Goal: Task Accomplishment & Management: Use online tool/utility

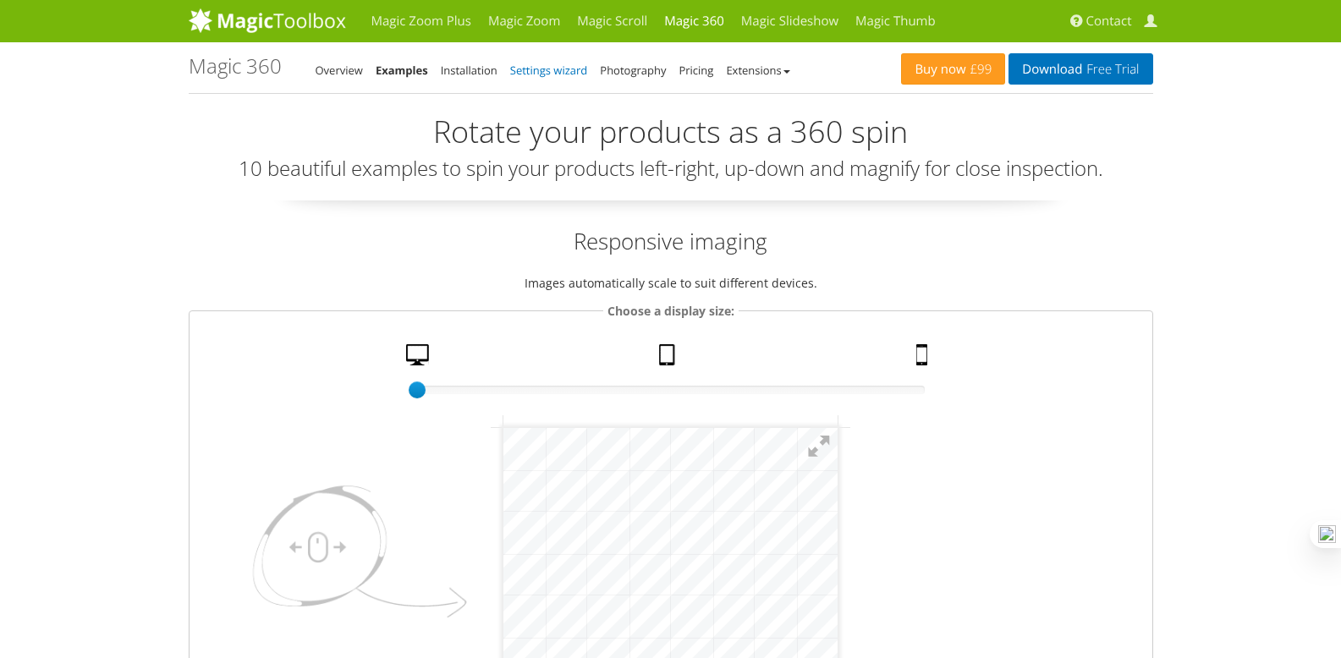
click at [572, 69] on link "Settings wizard" at bounding box center [549, 70] width 78 height 15
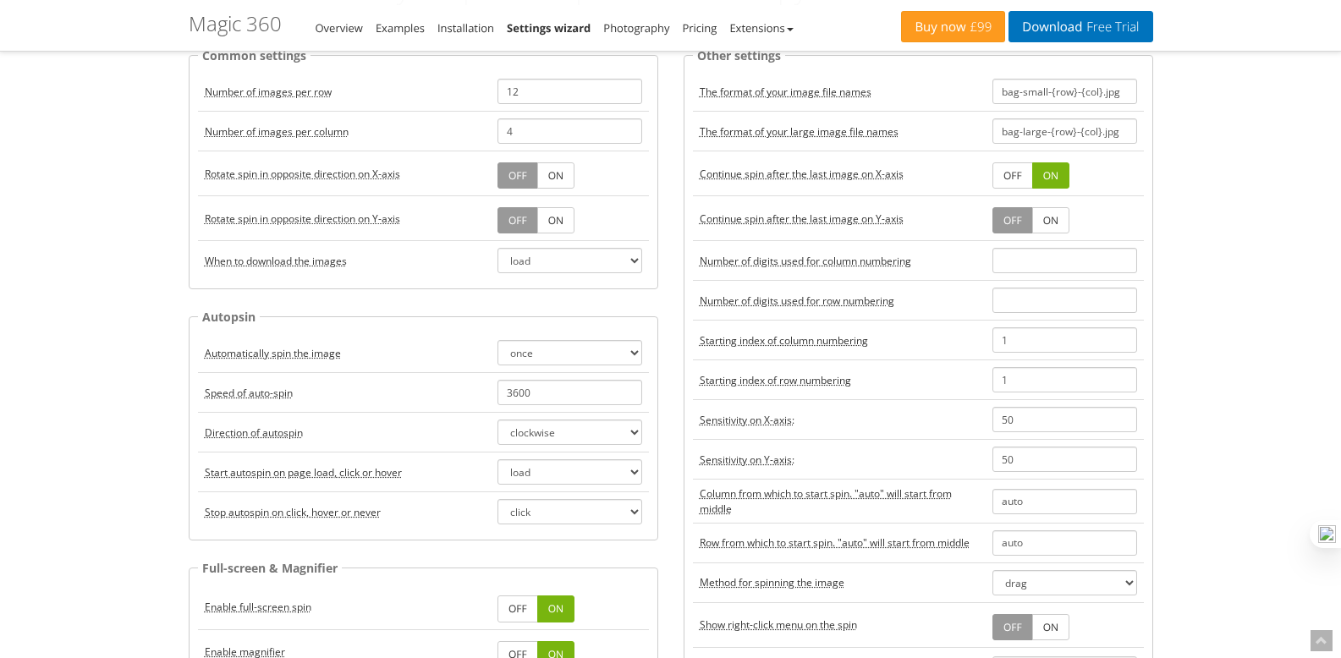
scroll to position [139, 0]
click at [591, 249] on select "load click hover" at bounding box center [569, 259] width 145 height 25
select select "hover"
click at [497, 247] on select "load click hover" at bounding box center [569, 259] width 145 height 25
click at [584, 339] on select "once twice infinite off" at bounding box center [569, 351] width 145 height 25
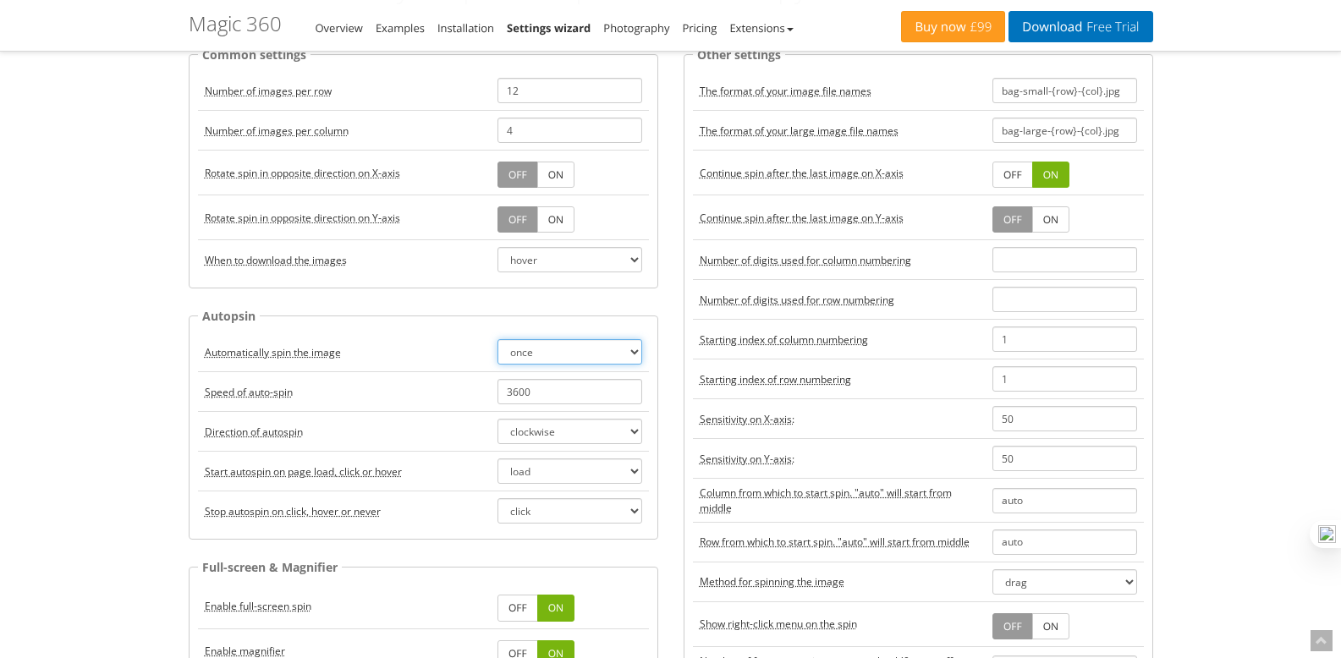
select select "infinite"
click at [497, 339] on select "once twice infinite off" at bounding box center [569, 351] width 145 height 25
click at [587, 439] on select "clockwise anticlockwise alternate-clockwise alternate-anticlockwise" at bounding box center [569, 431] width 145 height 25
select select "alternate-clockwise"
click at [497, 419] on select "clockwise anticlockwise alternate-clockwise alternate-anticlockwise" at bounding box center [569, 431] width 145 height 25
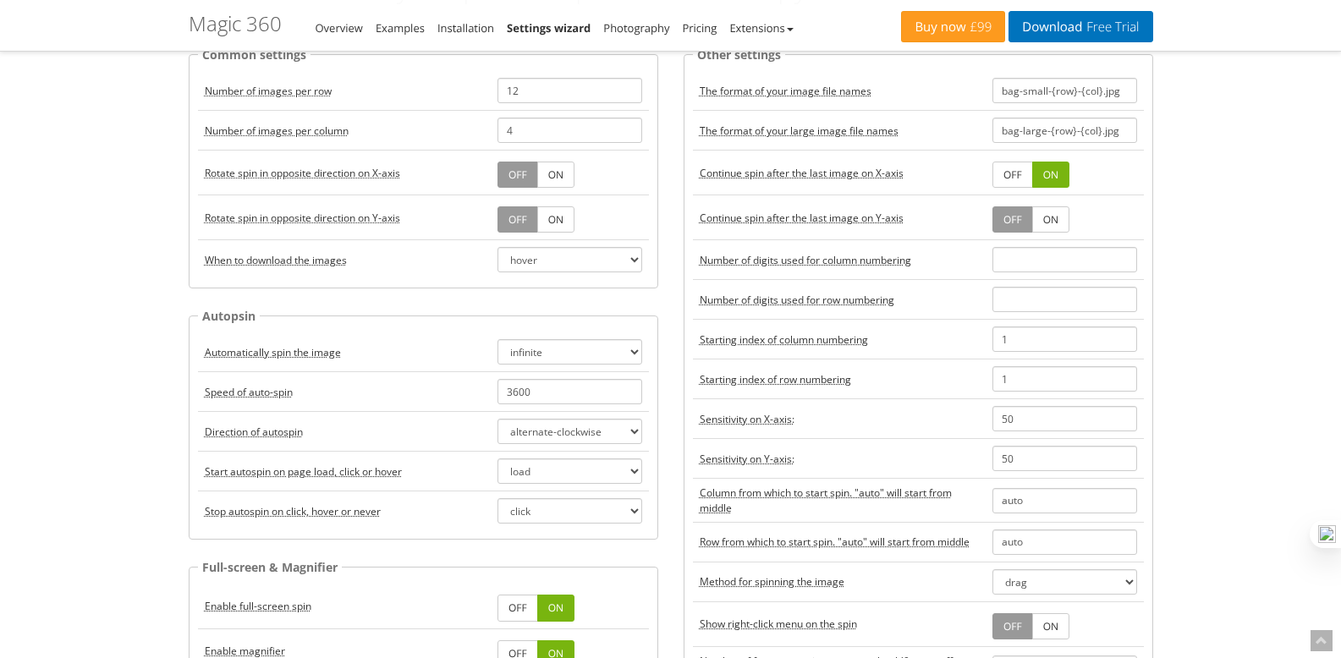
click at [586, 497] on td "click hover never" at bounding box center [570, 512] width 158 height 40
click at [584, 515] on select "click hover never" at bounding box center [569, 510] width 145 height 25
select select "hover"
click at [497, 498] on select "click hover never" at bounding box center [569, 510] width 145 height 25
click at [1029, 481] on td "auto" at bounding box center [1065, 500] width 158 height 43
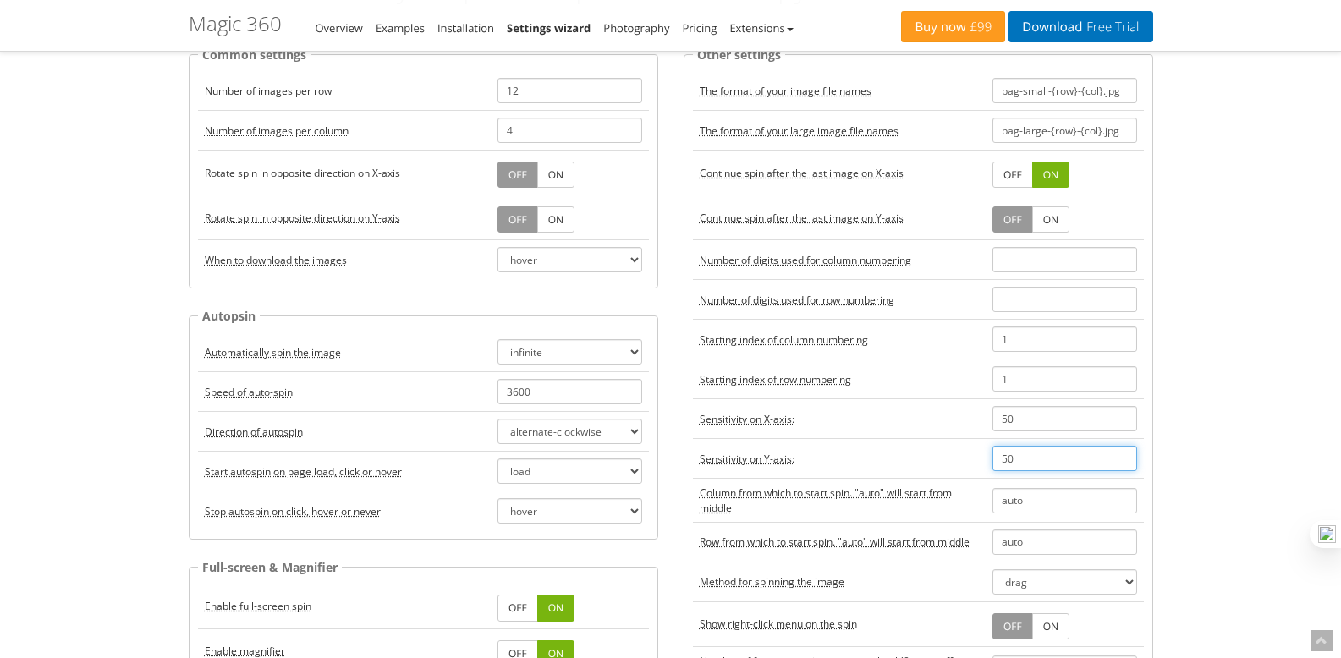
click at [1040, 446] on input "50" at bounding box center [1064, 458] width 145 height 25
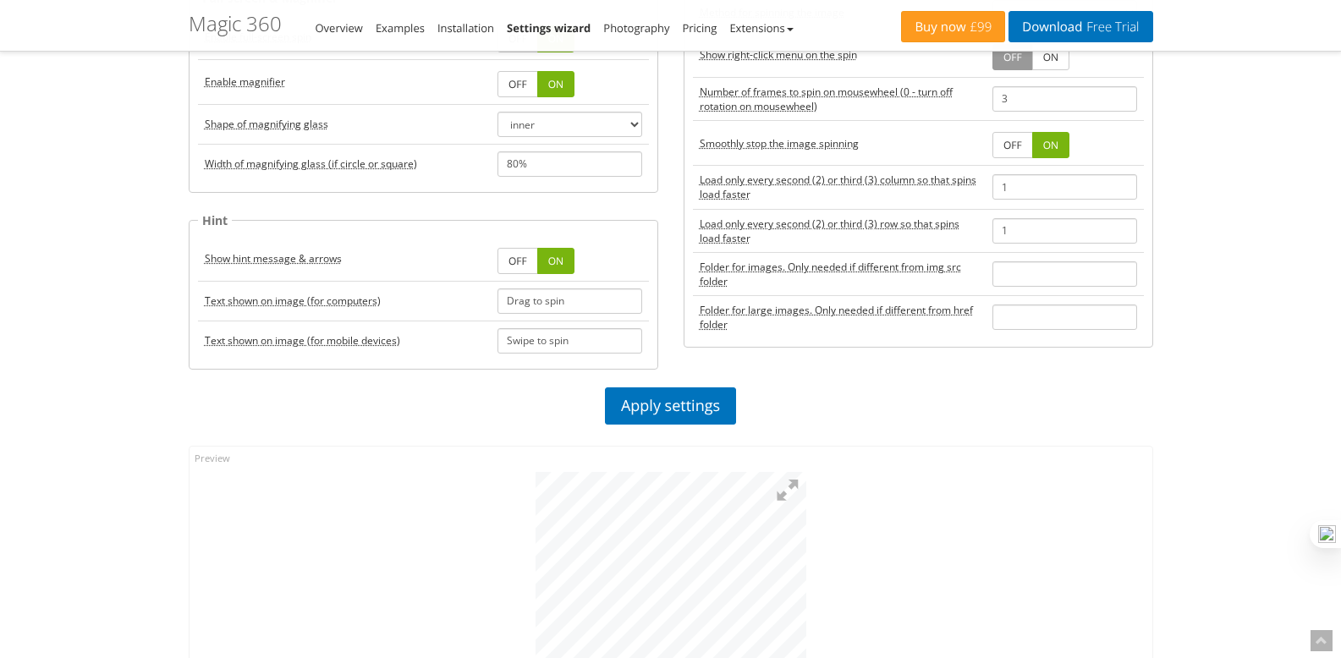
scroll to position [925, 0]
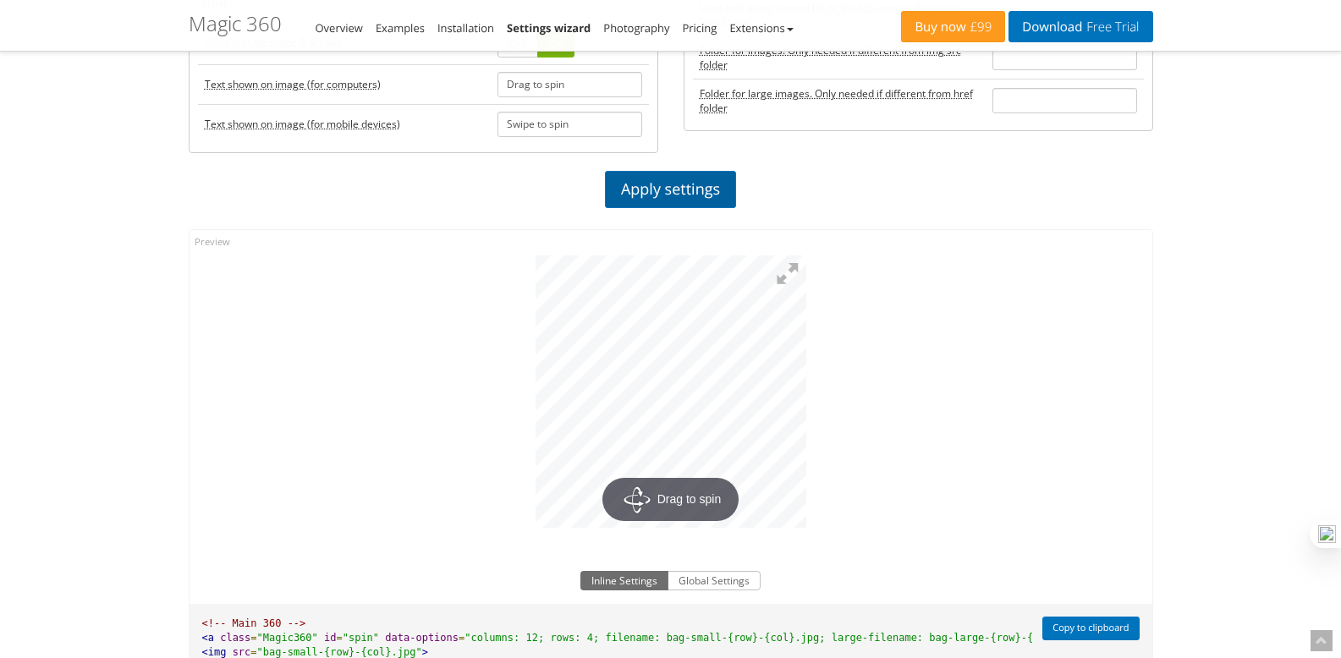
click at [682, 186] on link "Apply settings" at bounding box center [670, 189] width 131 height 37
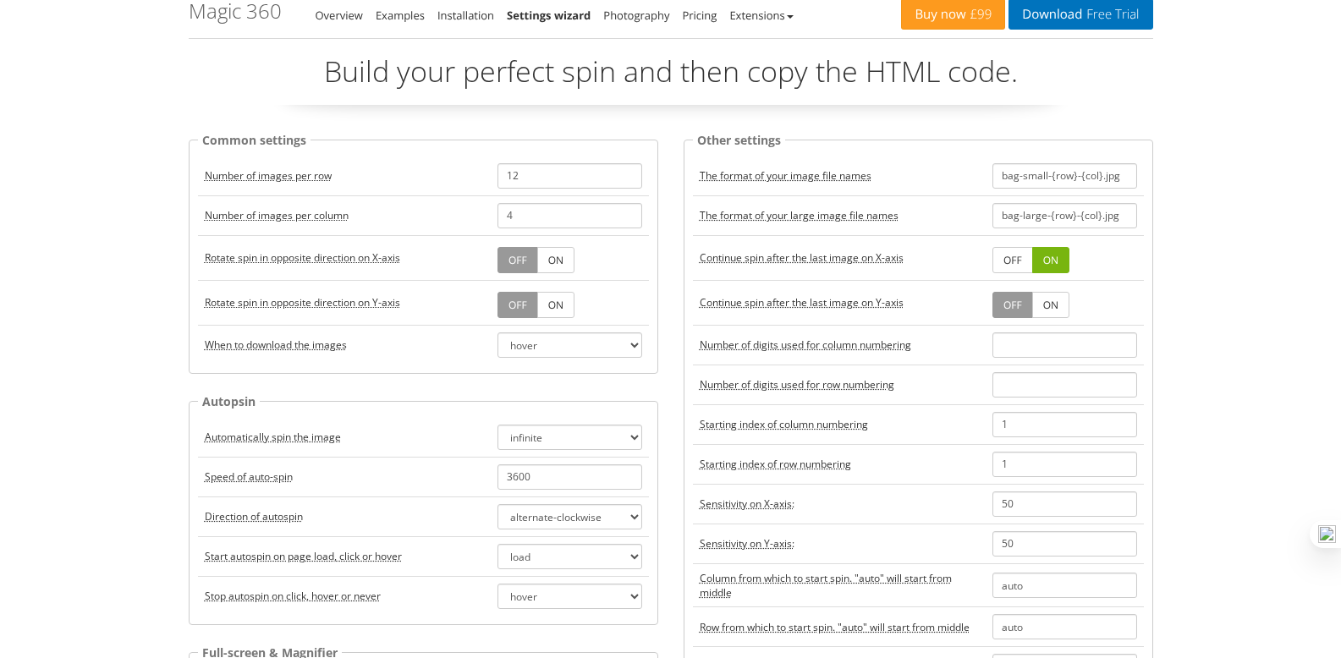
scroll to position [0, 0]
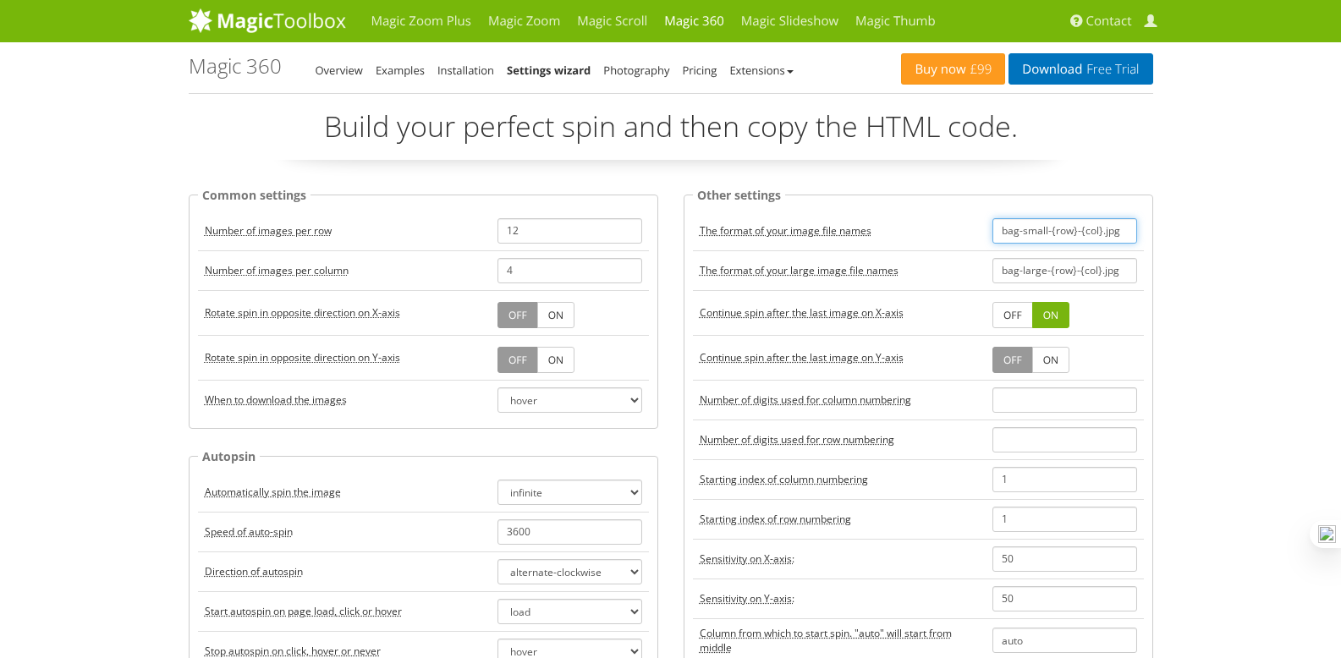
click at [1069, 225] on input "bag-small-{row}-{col}.jpg" at bounding box center [1064, 230] width 145 height 25
click at [646, 69] on link "Photography" at bounding box center [636, 70] width 66 height 15
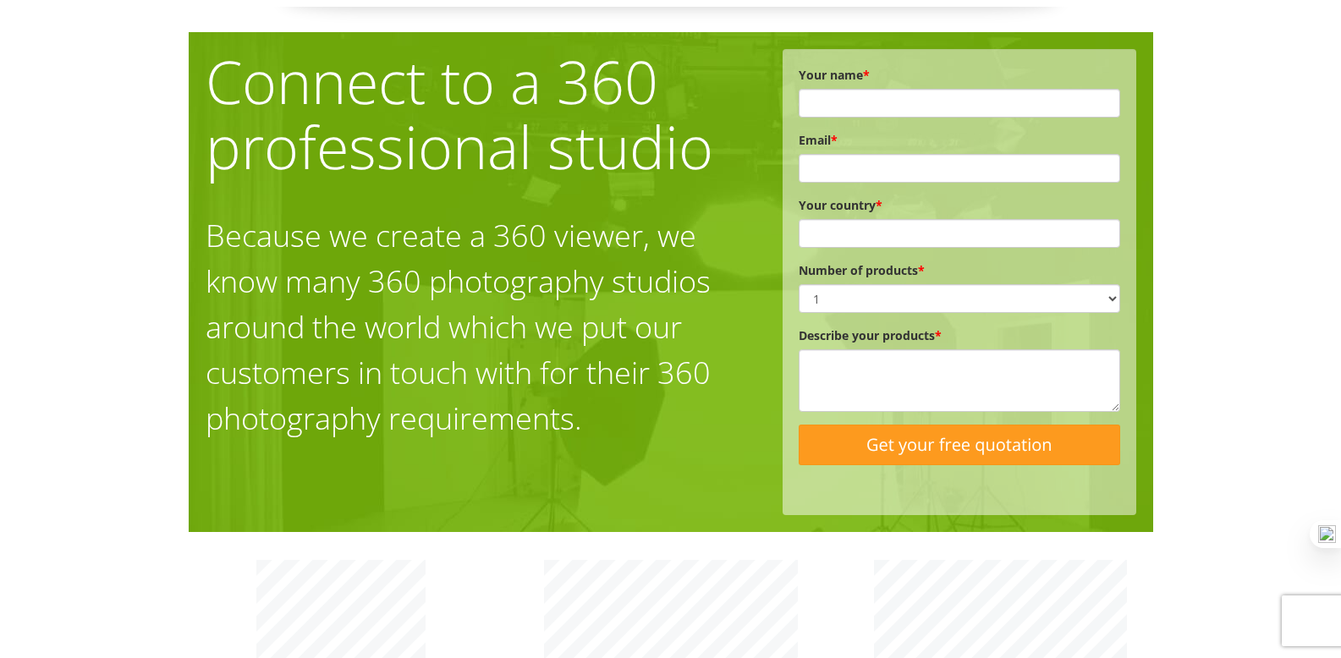
scroll to position [313, 0]
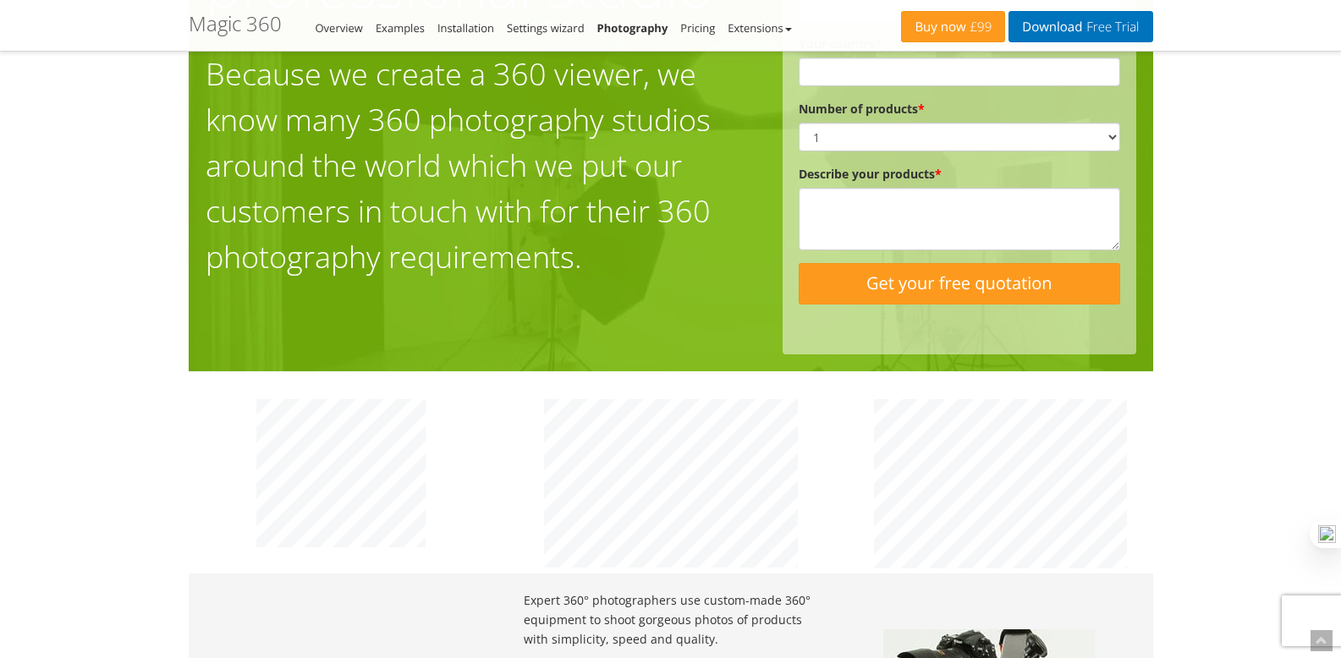
click at [678, 415] on div at bounding box center [671, 482] width 990 height 183
click at [547, 22] on link "Settings wizard" at bounding box center [546, 27] width 78 height 15
